Goal: Task Accomplishment & Management: Manage account settings

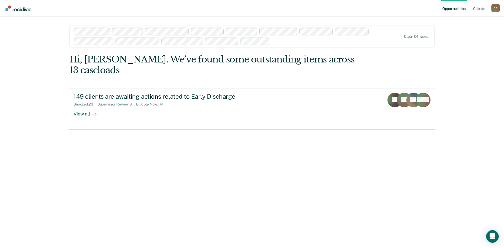
drag, startPoint x: 17, startPoint y: 56, endPoint x: 20, endPoint y: 45, distance: 11.0
drag, startPoint x: 20, startPoint y: 45, endPoint x: 16, endPoint y: 58, distance: 13.2
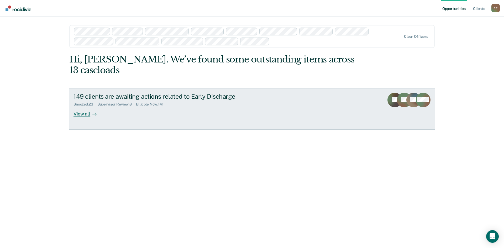
click at [81, 107] on div "View all" at bounding box center [88, 112] width 29 height 10
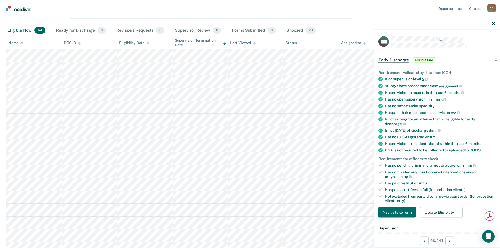
click at [331, 12] on nav "Opportunities Client s Ronald Erwin R E Profile How it works Log Out" at bounding box center [250, 8] width 500 height 17
click at [493, 24] on icon "button" at bounding box center [494, 24] width 4 height 4
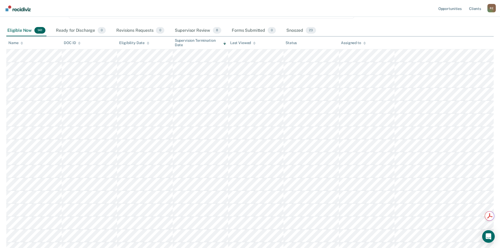
click at [363, 9] on nav "Opportunities Client s Ronald Erwin R E Profile How it works Log Out" at bounding box center [250, 8] width 500 height 17
click at [189, 32] on div "Supervisor Review 8" at bounding box center [198, 31] width 49 height 12
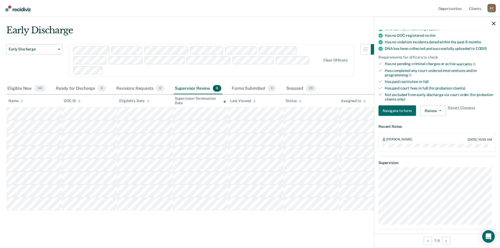
scroll to position [152, 0]
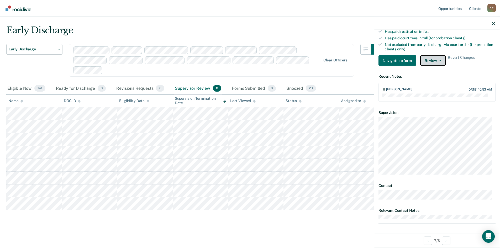
click at [440, 62] on button "Review" at bounding box center [432, 60] width 25 height 11
click at [403, 72] on article "JC Early Discharge Discharge Form Review Requirements validated by data from IC…" at bounding box center [437, 54] width 117 height 340
click at [496, 23] on div at bounding box center [438, 23] width 126 height 13
click at [493, 23] on icon "button" at bounding box center [494, 24] width 4 height 4
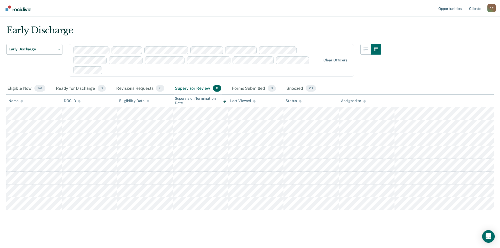
click at [288, 27] on div "Early Discharge" at bounding box center [193, 32] width 375 height 15
click at [75, 89] on div "Ready for Discharge 0" at bounding box center [81, 89] width 52 height 12
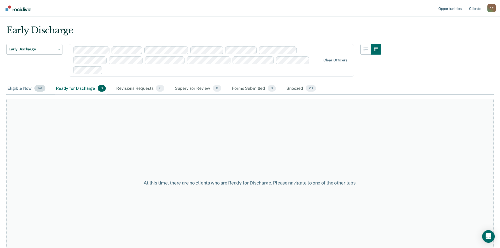
click at [20, 90] on div "Eligible Now 141" at bounding box center [26, 89] width 40 height 12
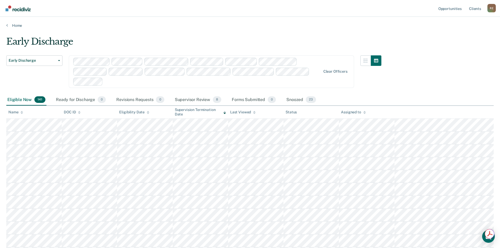
scroll to position [0, 0]
click at [196, 99] on div "Supervisor Review 8" at bounding box center [198, 100] width 49 height 12
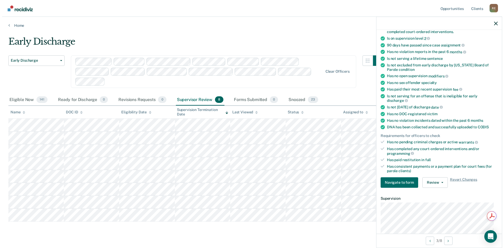
scroll to position [158, 0]
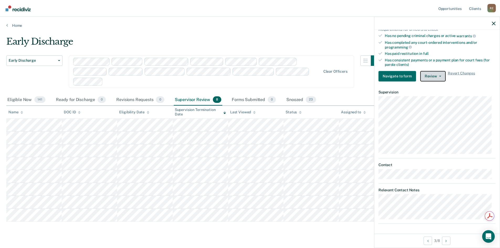
click at [431, 76] on button "Review" at bounding box center [432, 76] width 25 height 11
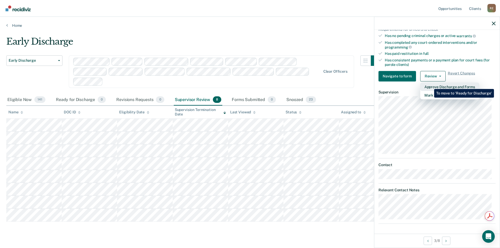
click at [430, 85] on button "Approve Discharge and Forms" at bounding box center [449, 86] width 59 height 8
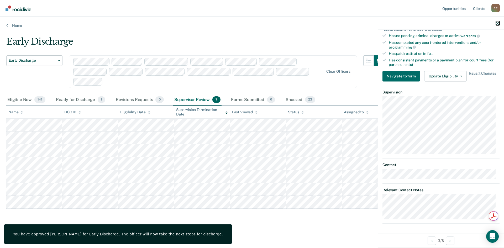
click at [497, 23] on icon "button" at bounding box center [498, 24] width 4 height 4
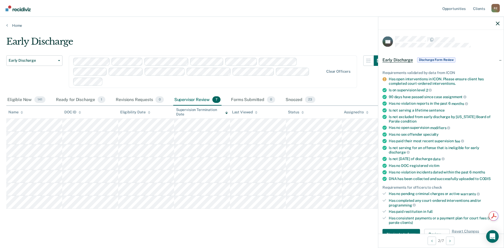
click at [434, 59] on span "Discharge Form Review" at bounding box center [436, 59] width 38 height 5
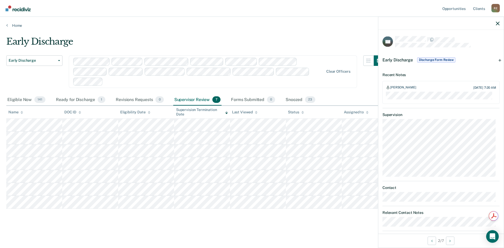
scroll to position [7, 0]
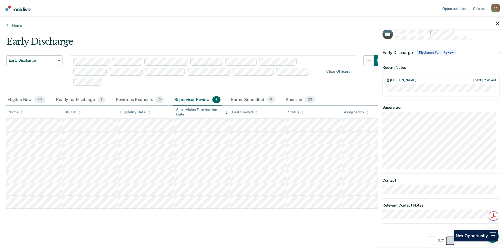
click at [450, 242] on button "Next Opportunity" at bounding box center [450, 241] width 8 height 8
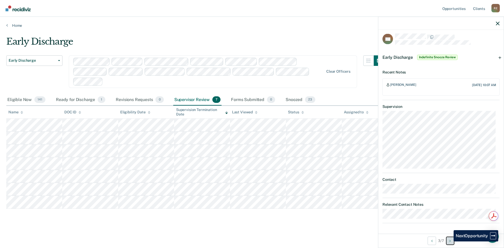
scroll to position [6, 0]
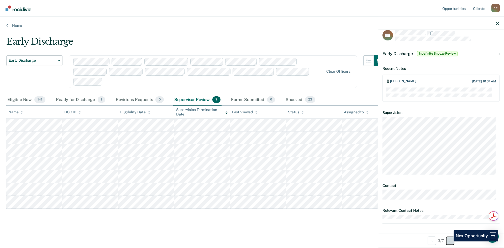
click at [450, 242] on button "Next Opportunity" at bounding box center [450, 241] width 8 height 8
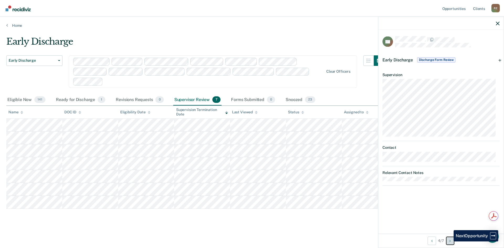
scroll to position [0, 0]
click at [450, 242] on button "Next Opportunity" at bounding box center [450, 241] width 8 height 8
click at [425, 60] on span "Discharge Form Review" at bounding box center [436, 59] width 38 height 5
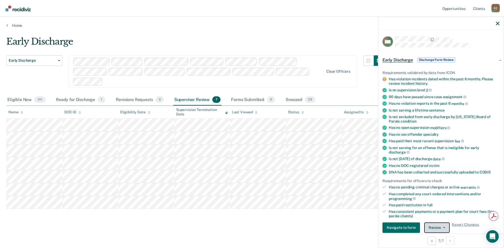
click at [433, 226] on button "Review" at bounding box center [436, 227] width 25 height 11
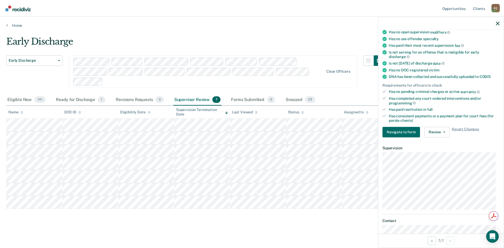
scroll to position [115, 0]
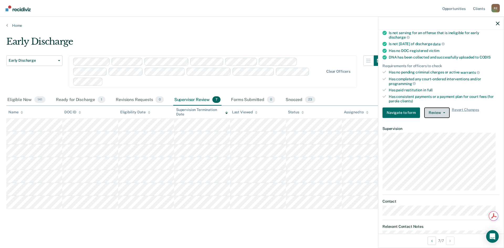
click at [438, 112] on button "Review" at bounding box center [436, 112] width 25 height 11
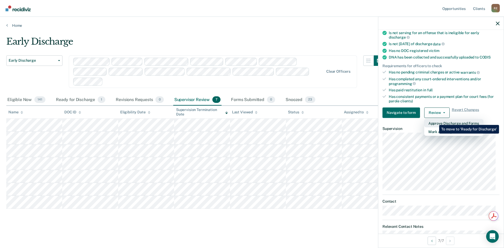
click at [435, 121] on button "Approve Discharge and Forms" at bounding box center [453, 123] width 59 height 8
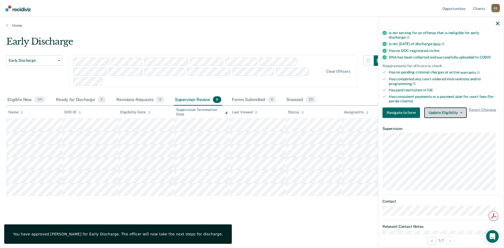
click at [446, 114] on button "Update Eligibility" at bounding box center [445, 112] width 43 height 11
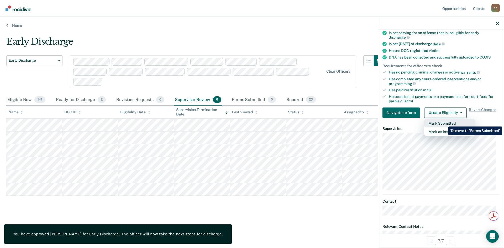
click at [445, 123] on button "Mark Submitted" at bounding box center [449, 123] width 51 height 8
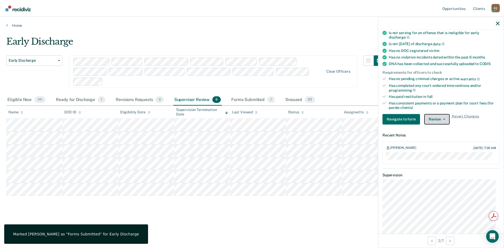
click at [431, 118] on button "Review" at bounding box center [436, 119] width 25 height 11
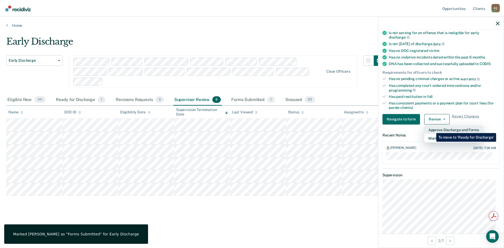
click at [433, 129] on button "Approve Discharge and Forms" at bounding box center [453, 130] width 59 height 8
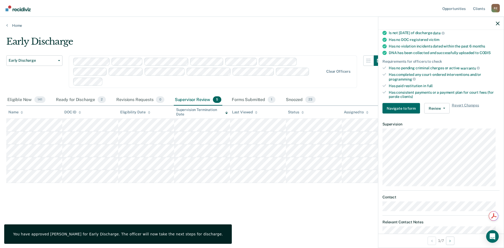
scroll to position [104, 0]
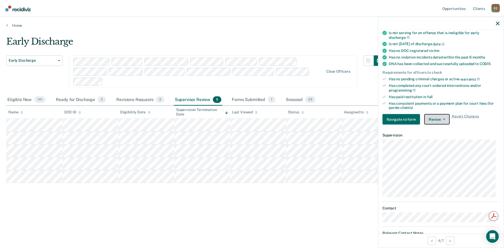
click at [431, 119] on button "Review" at bounding box center [436, 119] width 25 height 11
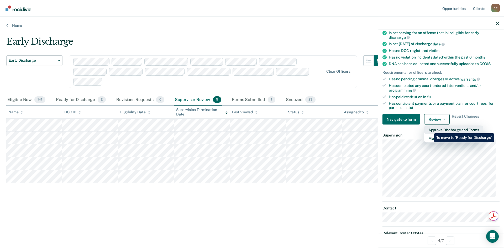
click at [430, 129] on button "Approve Discharge and Forms" at bounding box center [453, 130] width 59 height 8
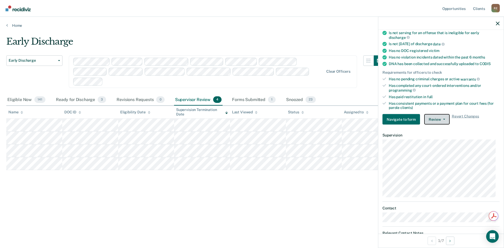
click at [439, 119] on button "Review" at bounding box center [436, 119] width 25 height 11
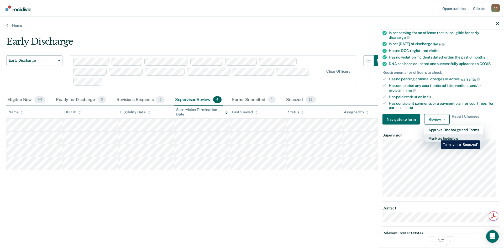
click at [437, 137] on button "Mark as Ineligible" at bounding box center [453, 138] width 59 height 8
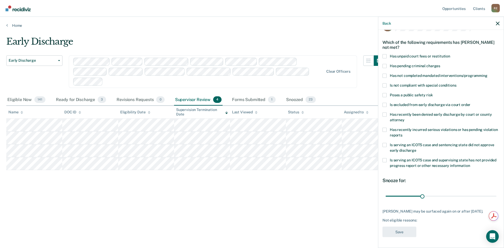
scroll to position [15, 0]
click at [240, 202] on div "Early Discharge Early Discharge Early Discharge Clear officers Eligible Now 141…" at bounding box center [252, 122] width 492 height 173
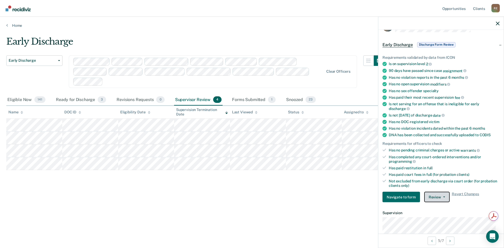
click at [437, 193] on button "Review" at bounding box center [436, 197] width 25 height 11
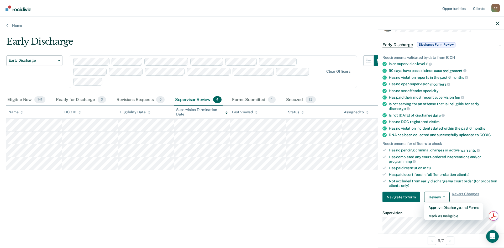
click at [284, 191] on div "Early Discharge Early Discharge Early Discharge Clear officers Eligible Now 141…" at bounding box center [252, 122] width 492 height 173
click at [317, 23] on div "Home" at bounding box center [252, 22] width 504 height 11
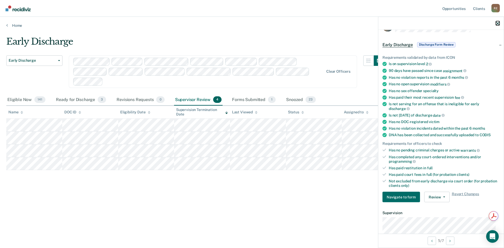
click at [497, 23] on icon "button" at bounding box center [498, 24] width 4 height 4
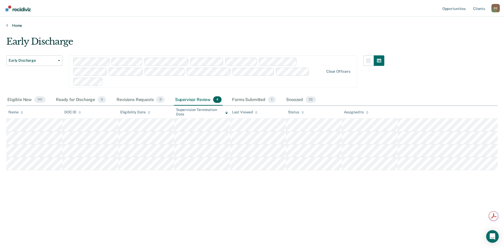
click at [338, 24] on link "Home" at bounding box center [252, 25] width 492 height 5
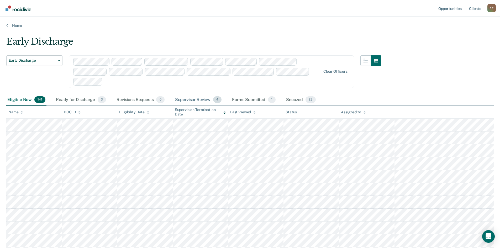
click at [193, 101] on div "Supervisor Review 4" at bounding box center [198, 100] width 49 height 12
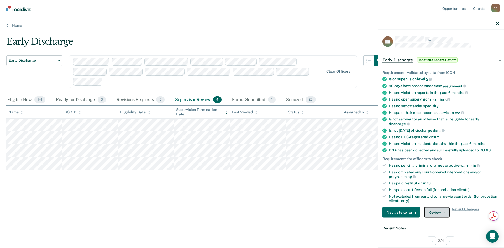
click at [432, 211] on button "Review" at bounding box center [436, 212] width 25 height 11
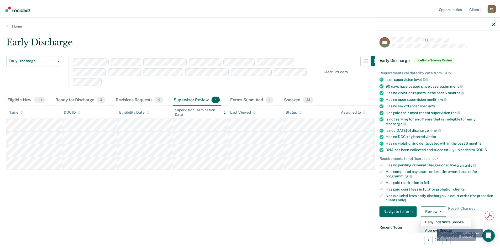
scroll to position [1, 0]
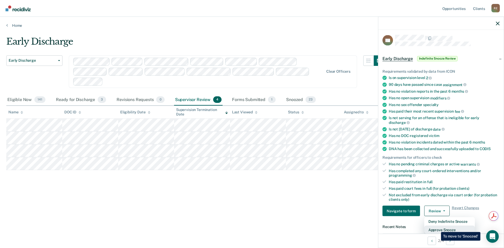
click at [437, 228] on button "Approve Snooze" at bounding box center [449, 230] width 51 height 8
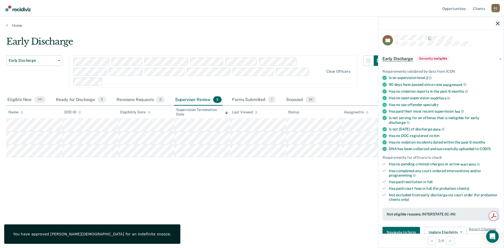
click at [307, 193] on div "Early Discharge Early Discharge Early Discharge Clear officers Eligible Now 141…" at bounding box center [252, 122] width 492 height 173
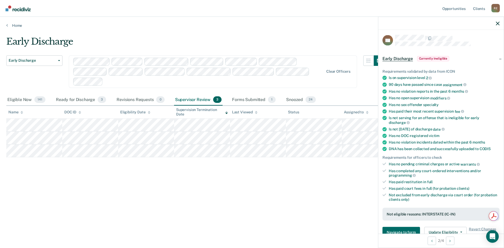
click at [285, 35] on main "Early Discharge Early Discharge Early Discharge Clear officers Eligible Now 141…" at bounding box center [252, 137] width 504 height 219
click at [498, 24] on icon "button" at bounding box center [498, 24] width 4 height 4
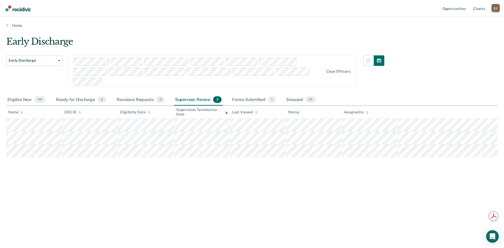
click at [318, 29] on main "Early Discharge Early Discharge Early Discharge Clear officers Eligible Now 141…" at bounding box center [252, 137] width 504 height 219
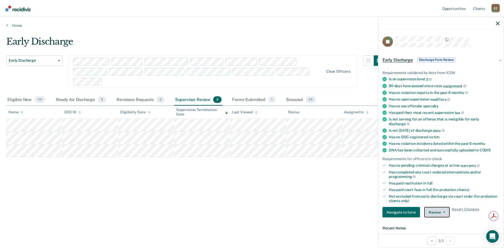
click at [441, 212] on span "button" at bounding box center [443, 212] width 4 height 1
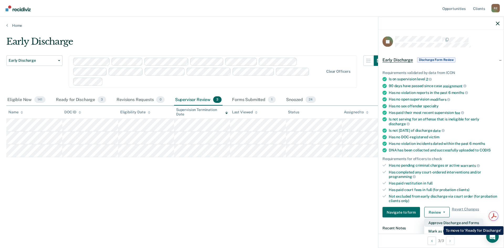
click at [440, 222] on button "Approve Discharge and Forms" at bounding box center [453, 223] width 59 height 8
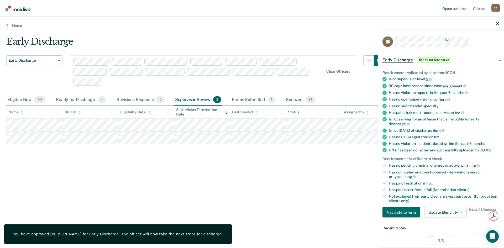
click at [311, 167] on div "Early Discharge Early Discharge Early Discharge Clear officers Eligible Now 141…" at bounding box center [252, 122] width 492 height 173
click at [447, 210] on button "Update Eligibility" at bounding box center [445, 212] width 43 height 11
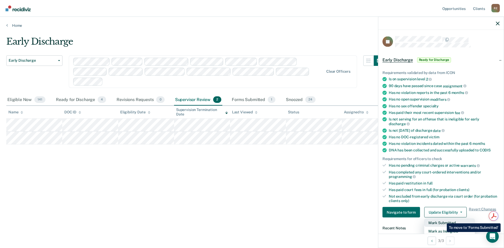
click at [443, 220] on button "Mark Submitted" at bounding box center [449, 223] width 51 height 8
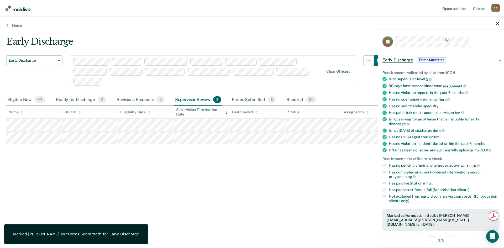
click at [314, 178] on div "Early Discharge Early Discharge Early Discharge Clear officers Eligible Now 141…" at bounding box center [252, 122] width 492 height 173
click at [340, 46] on div "Early Discharge" at bounding box center [195, 43] width 378 height 15
click at [496, 22] on icon "button" at bounding box center [498, 24] width 4 height 4
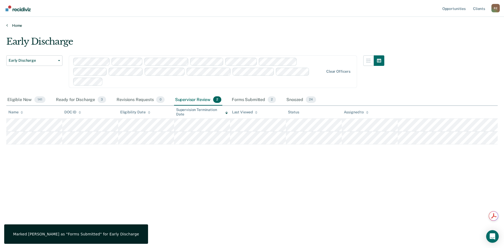
click at [273, 25] on link "Home" at bounding box center [252, 25] width 492 height 5
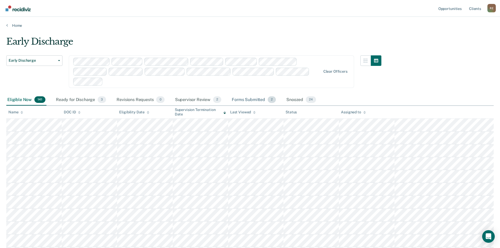
click at [252, 100] on div "Forms Submitted 2" at bounding box center [254, 100] width 46 height 12
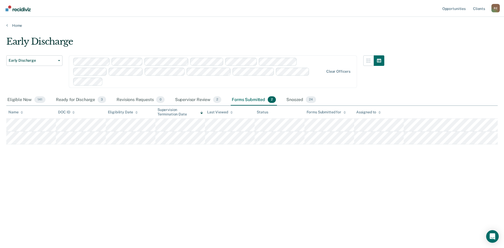
click at [323, 32] on main "Early Discharge Early Discharge Early Discharge Clear officers Eligible Now 141…" at bounding box center [252, 137] width 504 height 219
click at [24, 99] on div "Eligible Now 141" at bounding box center [26, 100] width 40 height 12
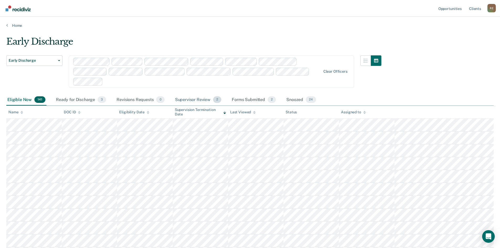
click at [189, 98] on div "Supervisor Review 2" at bounding box center [198, 100] width 49 height 12
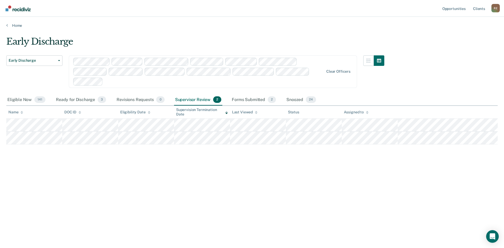
drag, startPoint x: 438, startPoint y: 88, endPoint x: 438, endPoint y: 106, distance: 17.3
click at [119, 44] on div "Early Discharge" at bounding box center [195, 43] width 378 height 15
click at [261, 26] on link "Home" at bounding box center [252, 25] width 492 height 5
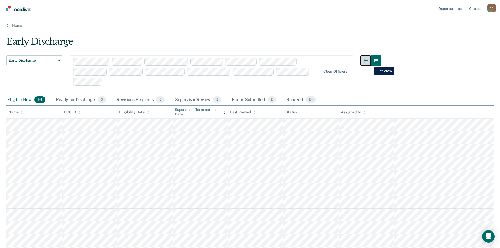
click at [371, 63] on button "button" at bounding box center [366, 60] width 11 height 11
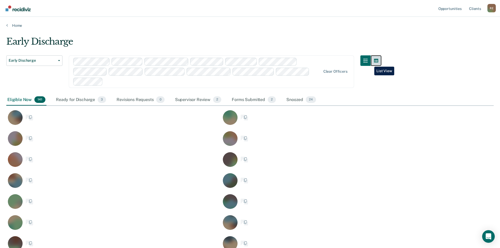
click at [377, 61] on icon "button" at bounding box center [376, 61] width 4 height 4
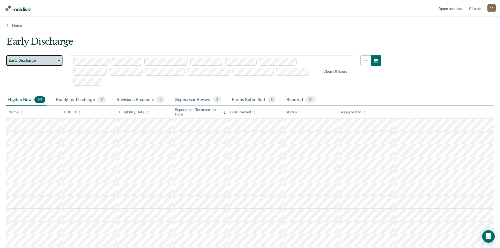
click at [60, 62] on button "Early Discharge" at bounding box center [34, 60] width 56 height 11
click at [79, 50] on div "Early Discharge" at bounding box center [193, 43] width 375 height 15
click at [397, 98] on div "Eligible Now 141 Ready for Discharge 3 Revisions Requests 0 Supervisor Review 2…" at bounding box center [250, 100] width 488 height 12
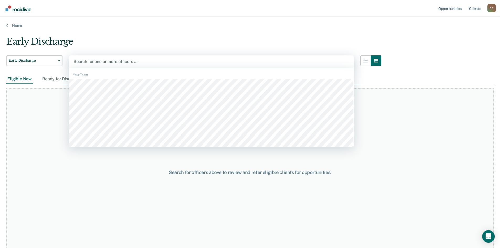
click at [450, 69] on div "Early Discharge Early Discharge Early Discharge All selected options have been …" at bounding box center [250, 122] width 488 height 173
click at [245, 67] on div "Search for one or more officers …" at bounding box center [211, 61] width 285 height 13
click at [334, 33] on main "Early Discharge Early Discharge Early Discharge 513 results available. Use Up a…" at bounding box center [250, 137] width 500 height 219
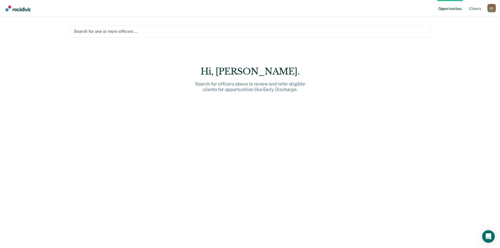
click at [178, 66] on main "Search for one or more officers … Hi, Ron. Search for officers above to review …" at bounding box center [250, 126] width 375 height 219
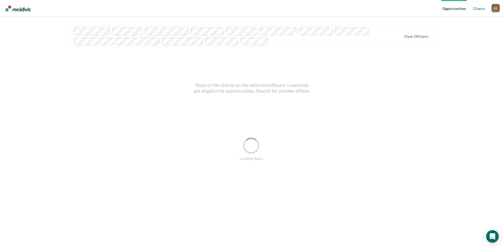
click at [285, 62] on div "Loading data..." at bounding box center [252, 148] width 366 height 189
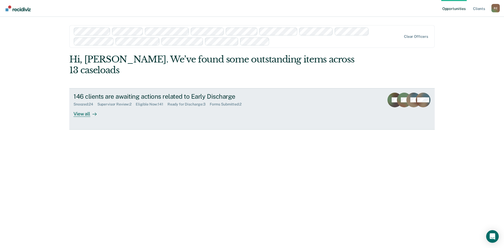
click at [155, 102] on div "Eligible Now : 141" at bounding box center [152, 104] width 32 height 4
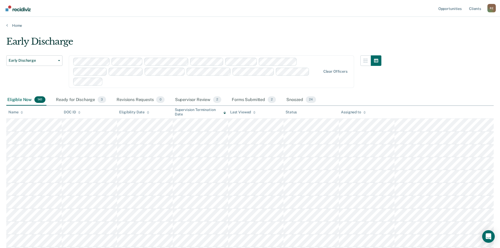
drag, startPoint x: 431, startPoint y: 82, endPoint x: 423, endPoint y: 59, distance: 24.5
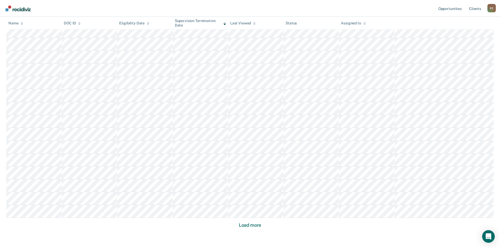
scroll to position [313, 0]
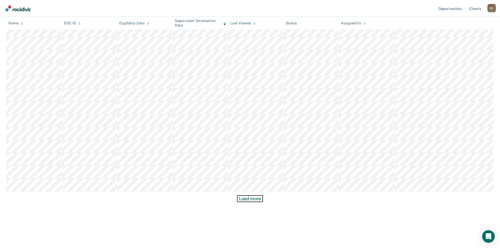
click at [254, 198] on button "Load more" at bounding box center [249, 199] width 25 height 6
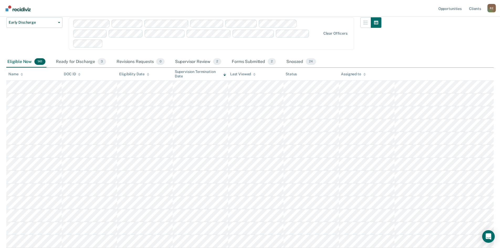
scroll to position [0, 0]
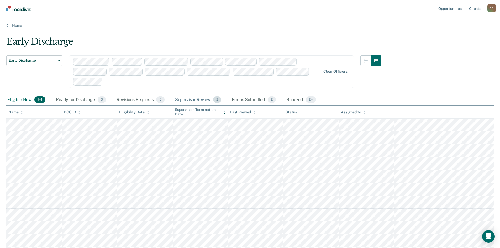
click at [190, 101] on div "Supervisor Review 2" at bounding box center [198, 100] width 49 height 12
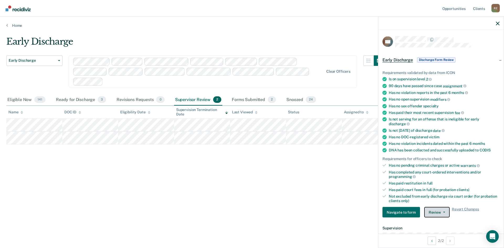
click at [432, 210] on button "Review" at bounding box center [436, 212] width 25 height 11
click at [434, 222] on button "Approve Discharge and Forms" at bounding box center [453, 223] width 59 height 8
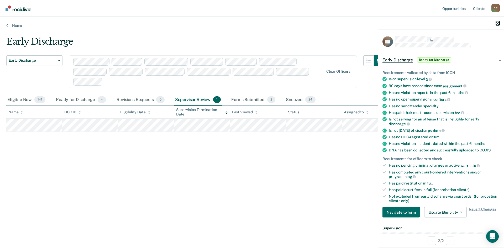
click at [500, 23] on icon "button" at bounding box center [498, 24] width 4 height 4
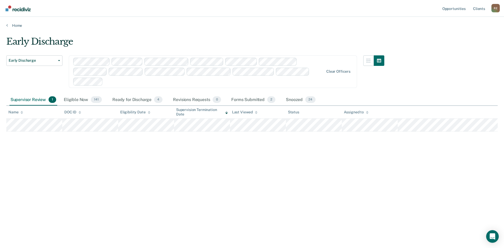
drag, startPoint x: 188, startPoint y: 98, endPoint x: 23, endPoint y: 100, distance: 164.7
click at [23, 100] on div "Supervisor Review 1" at bounding box center [33, 100] width 48 height 12
click at [291, 100] on div "Snoozed 24" at bounding box center [301, 100] width 32 height 12
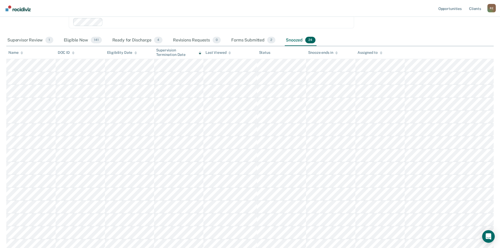
scroll to position [63, 0]
drag, startPoint x: 449, startPoint y: 34, endPoint x: 448, endPoint y: 43, distance: 8.2
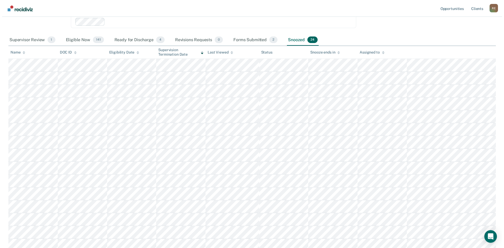
scroll to position [0, 0]
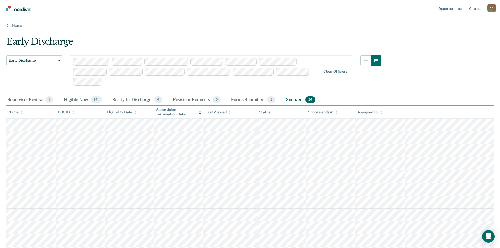
click at [407, 37] on div "Early Discharge Early Discharge Early Discharge Clear officers Supervisor Revie…" at bounding box center [250, 231] width 488 height 390
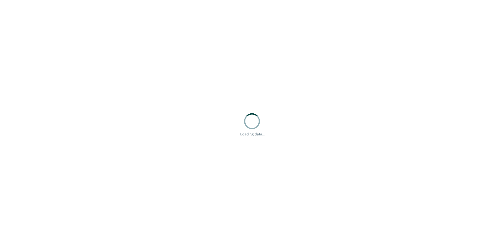
click at [88, 19] on div "Loading data..." at bounding box center [252, 124] width 504 height 248
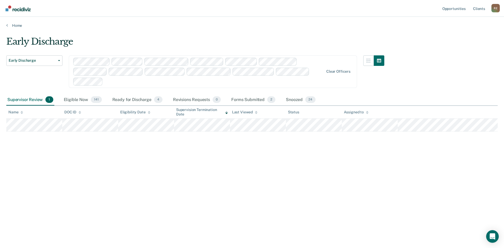
click at [424, 93] on div "Early Discharge Early Discharge Early Discharge Clear officers Supervisor Revie…" at bounding box center [252, 122] width 492 height 173
click at [397, 92] on div "Early Discharge Early Discharge Early Discharge Clear officers Supervisor Revie…" at bounding box center [252, 122] width 492 height 173
click at [302, 24] on link "Home" at bounding box center [252, 25] width 492 height 5
click at [419, 53] on div "Early Discharge Early Discharge Early Discharge Clear officers Supervisor Revie…" at bounding box center [252, 122] width 492 height 173
